Goal: Navigation & Orientation: Find specific page/section

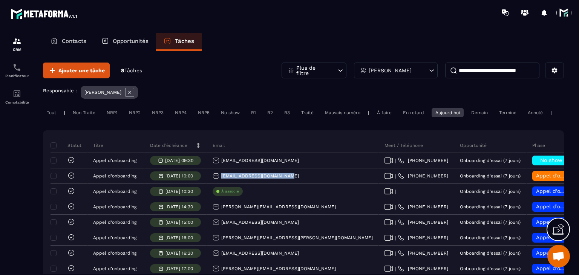
scroll to position [0, 44]
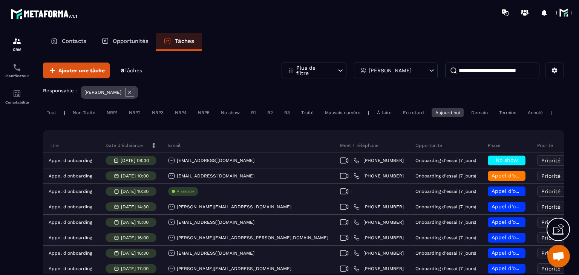
click at [561, 11] on span at bounding box center [563, 12] width 15 height 15
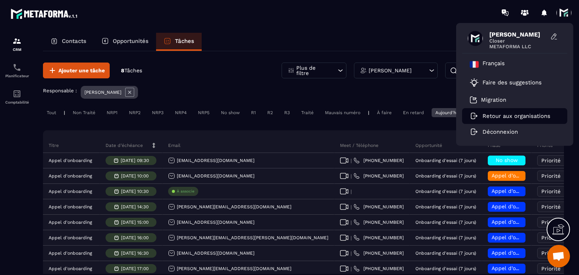
click at [496, 119] on li "Retour aux organisations" at bounding box center [514, 116] width 105 height 16
click at [522, 115] on p "Retour aux organisations" at bounding box center [516, 116] width 68 height 7
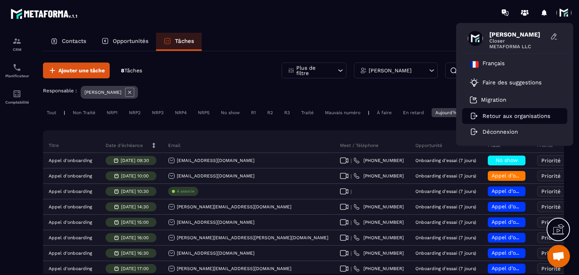
click at [522, 115] on p "Retour aux organisations" at bounding box center [516, 116] width 68 height 7
click at [407, 58] on div "Ajouter une tâche 8 Tâches Plus de filtre [PERSON_NAME] Responsable : [PERSON_N…" at bounding box center [303, 189] width 521 height 277
